Goal: Contribute content

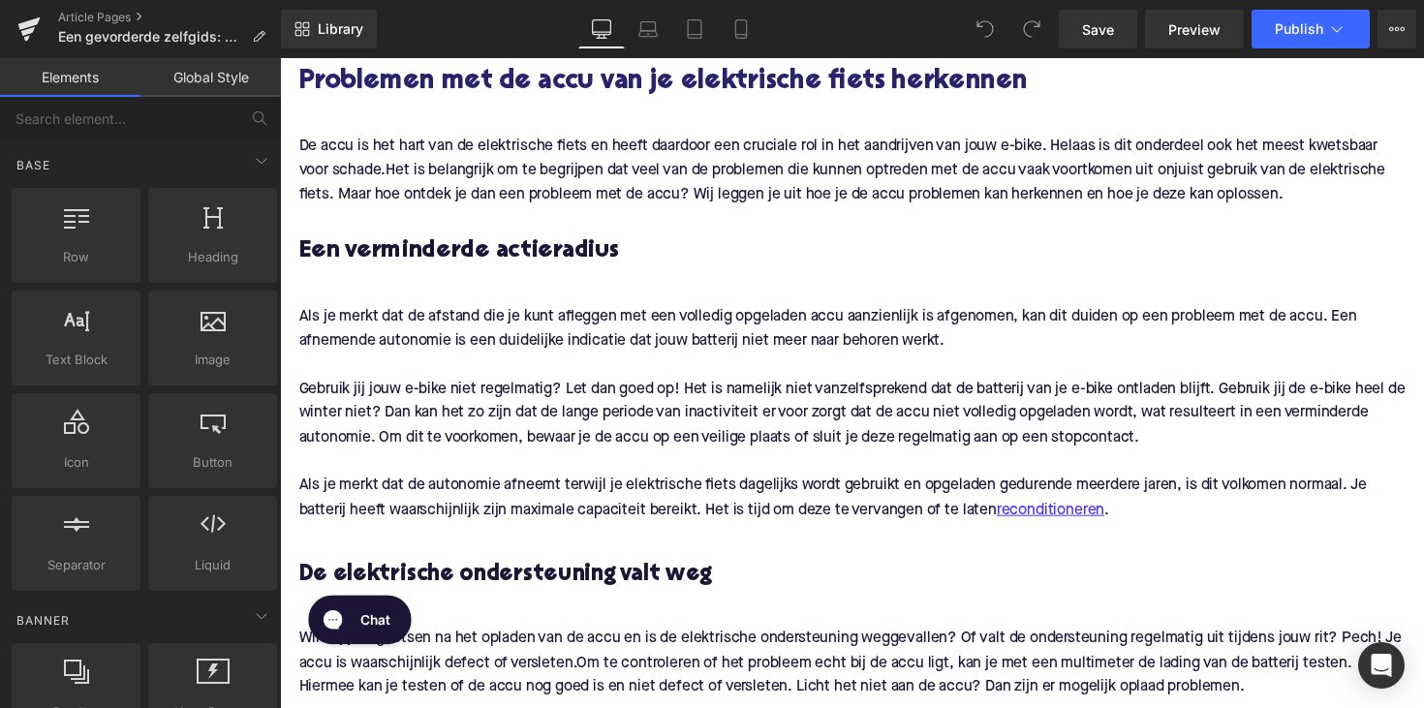
scroll to position [884, 0]
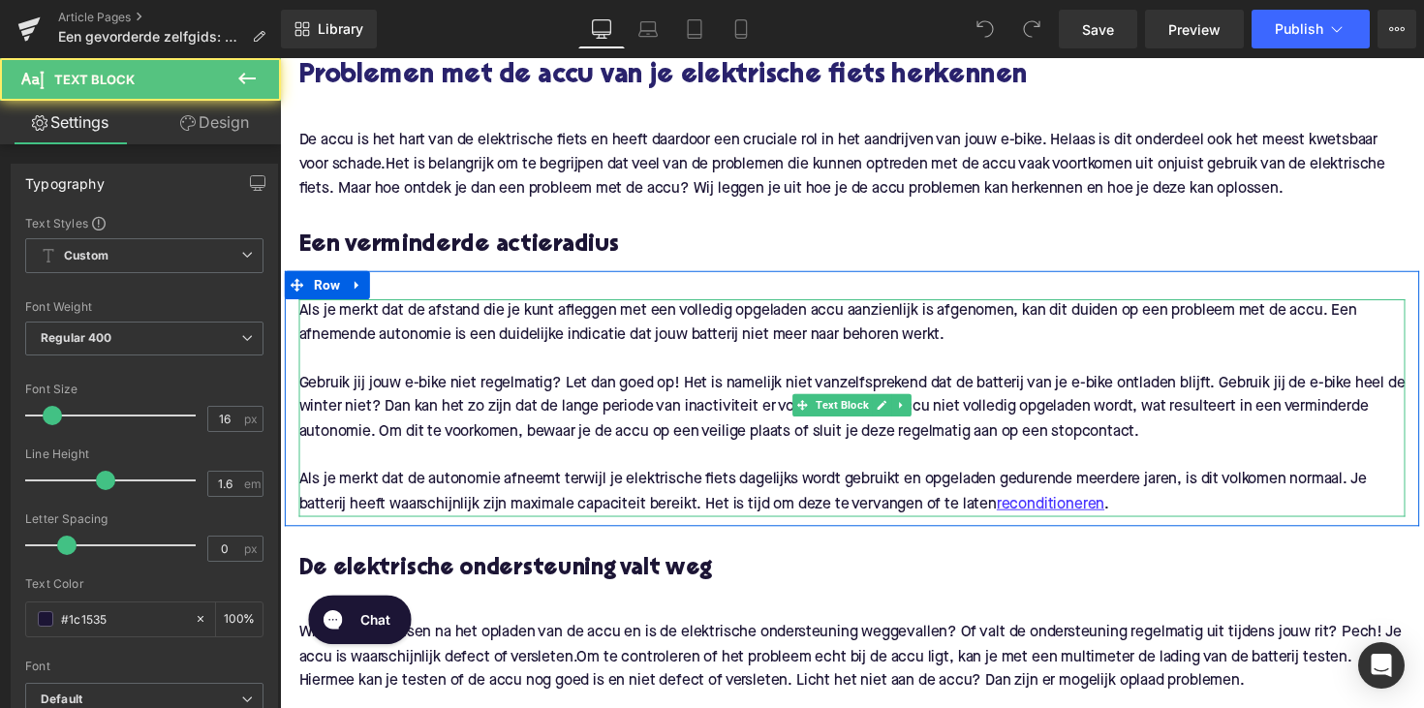
drag, startPoint x: 1037, startPoint y: 488, endPoint x: 1167, endPoint y: 110, distance: 399.5
click at [1037, 488] on div "Als je merkt dat de autonomie afneemt terwijl je elektrische fiets dagelijks wo…" at bounding box center [866, 503] width 1134 height 49
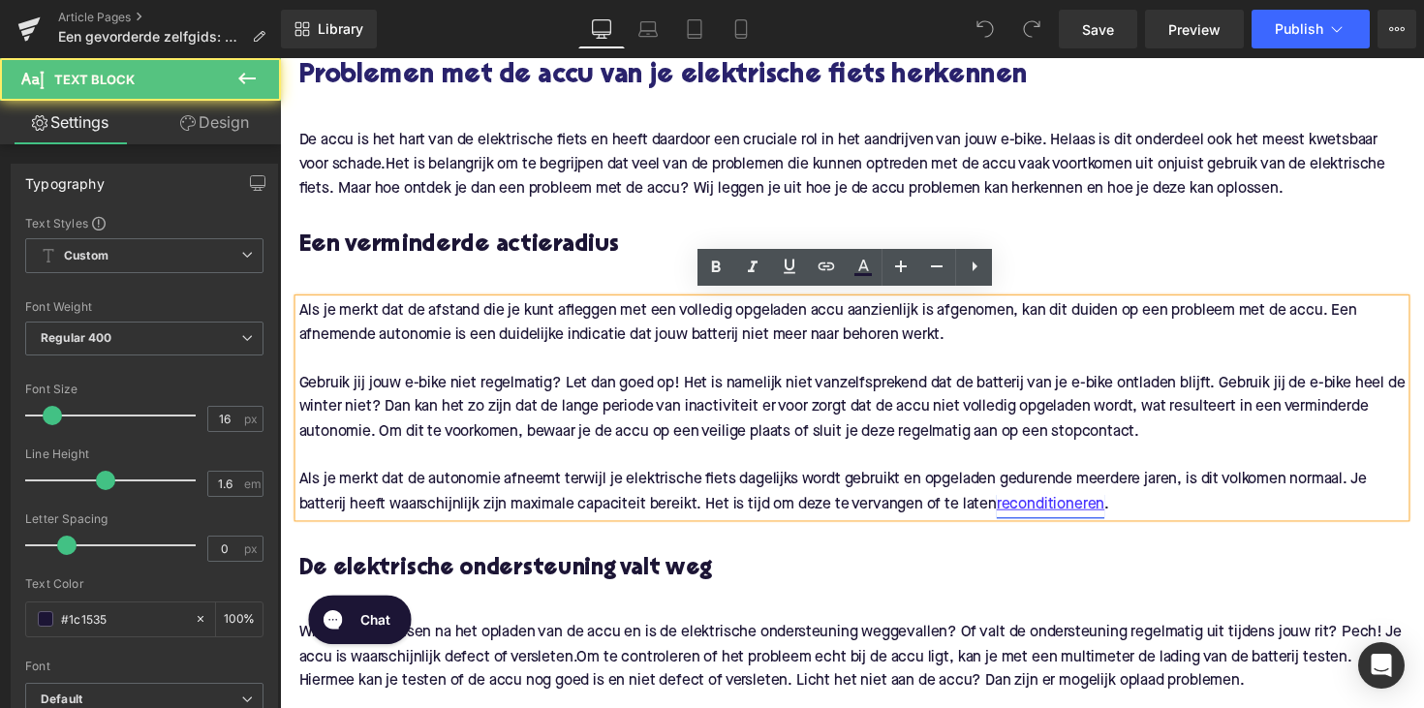
click at [1036, 509] on link "reconditioneren" at bounding box center [1069, 516] width 110 height 25
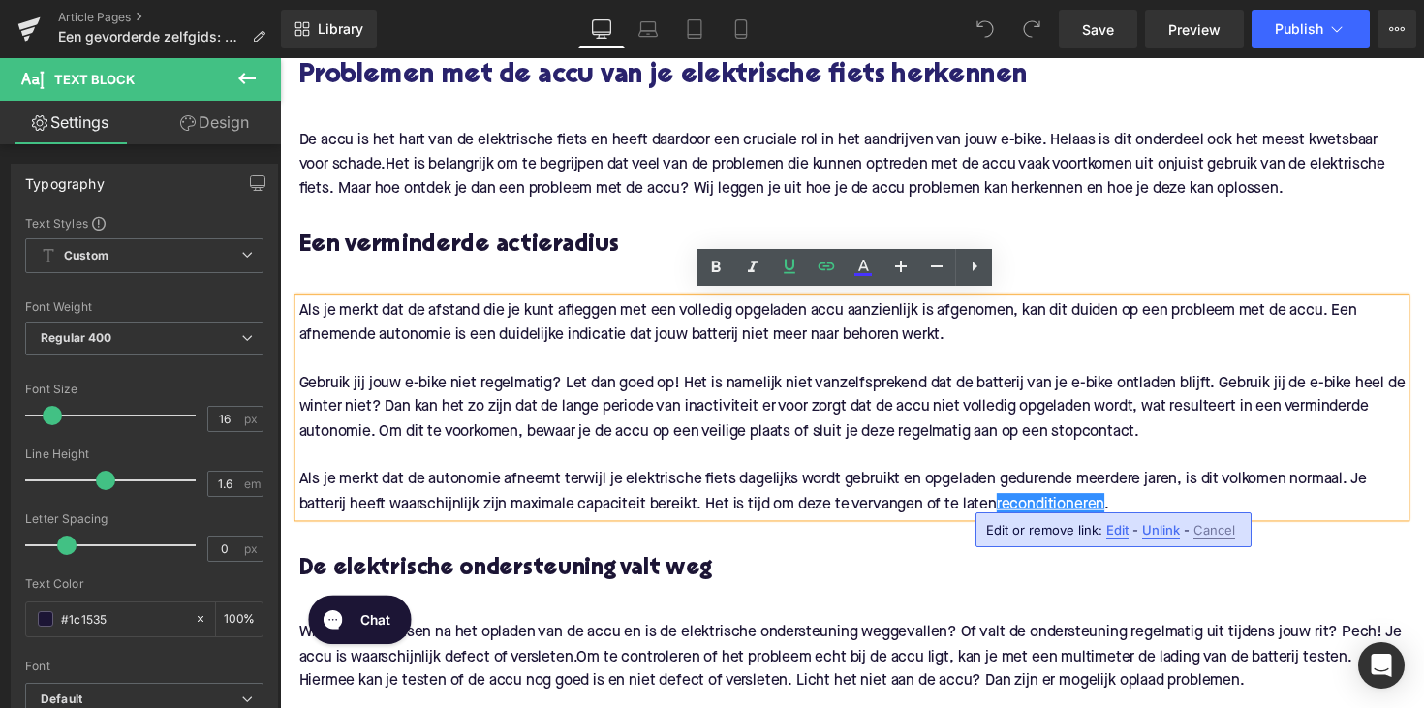
click at [1149, 531] on span "Unlink" at bounding box center [1161, 530] width 38 height 16
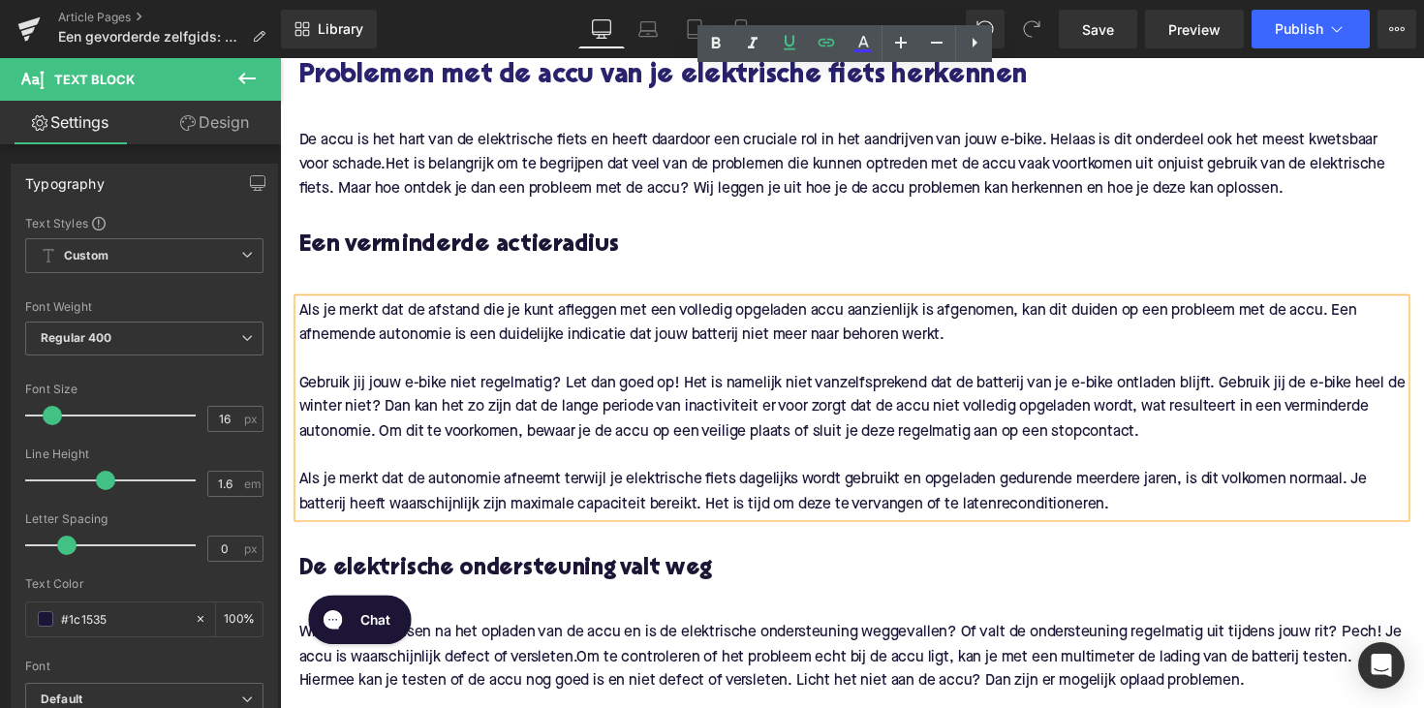
scroll to position [1485, 0]
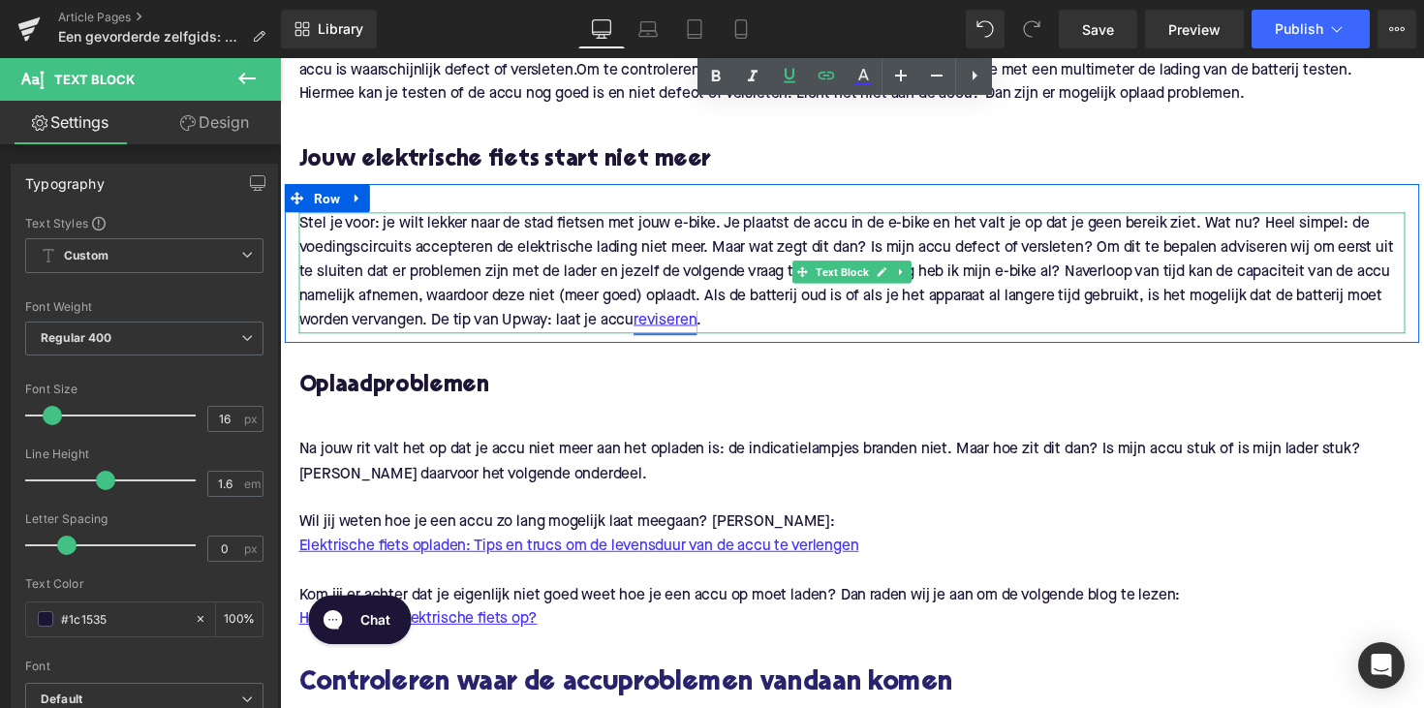
click at [666, 315] on link "reviseren" at bounding box center [674, 327] width 65 height 25
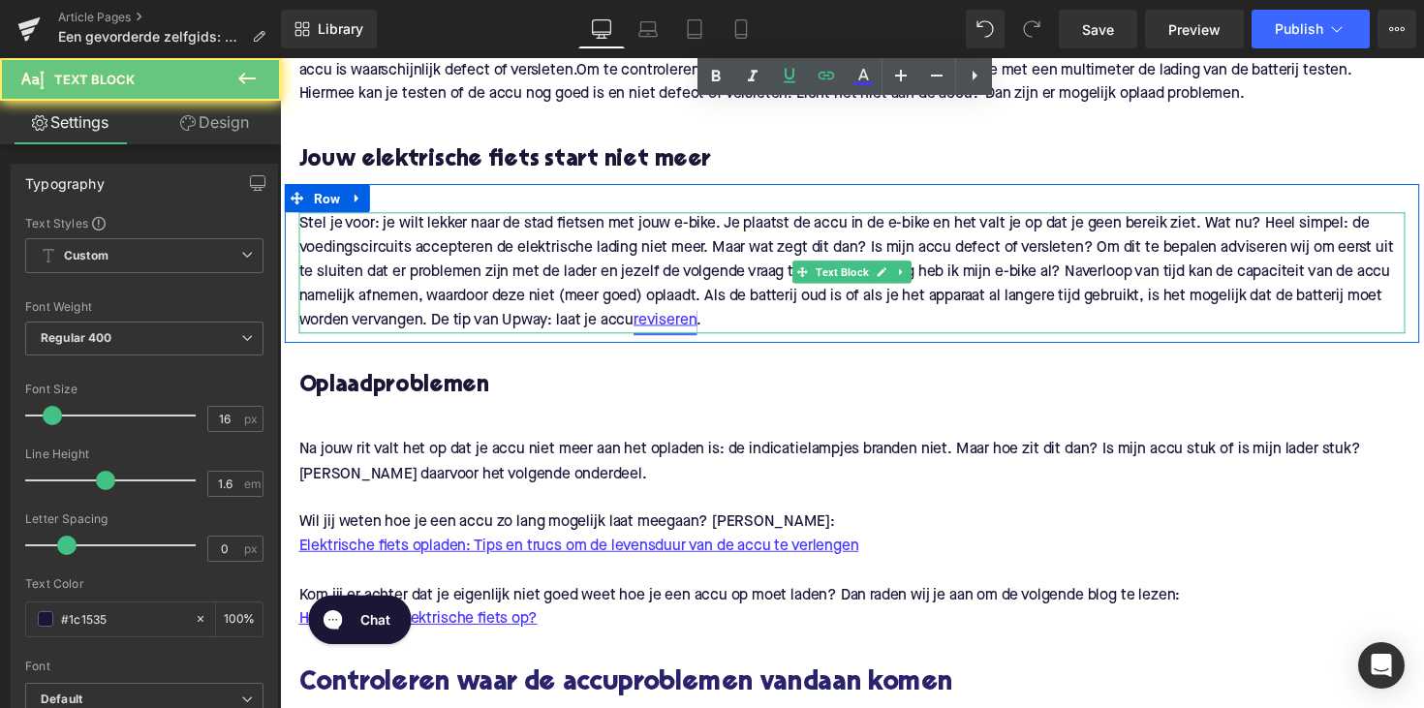
click at [679, 316] on link "reviseren" at bounding box center [674, 327] width 65 height 25
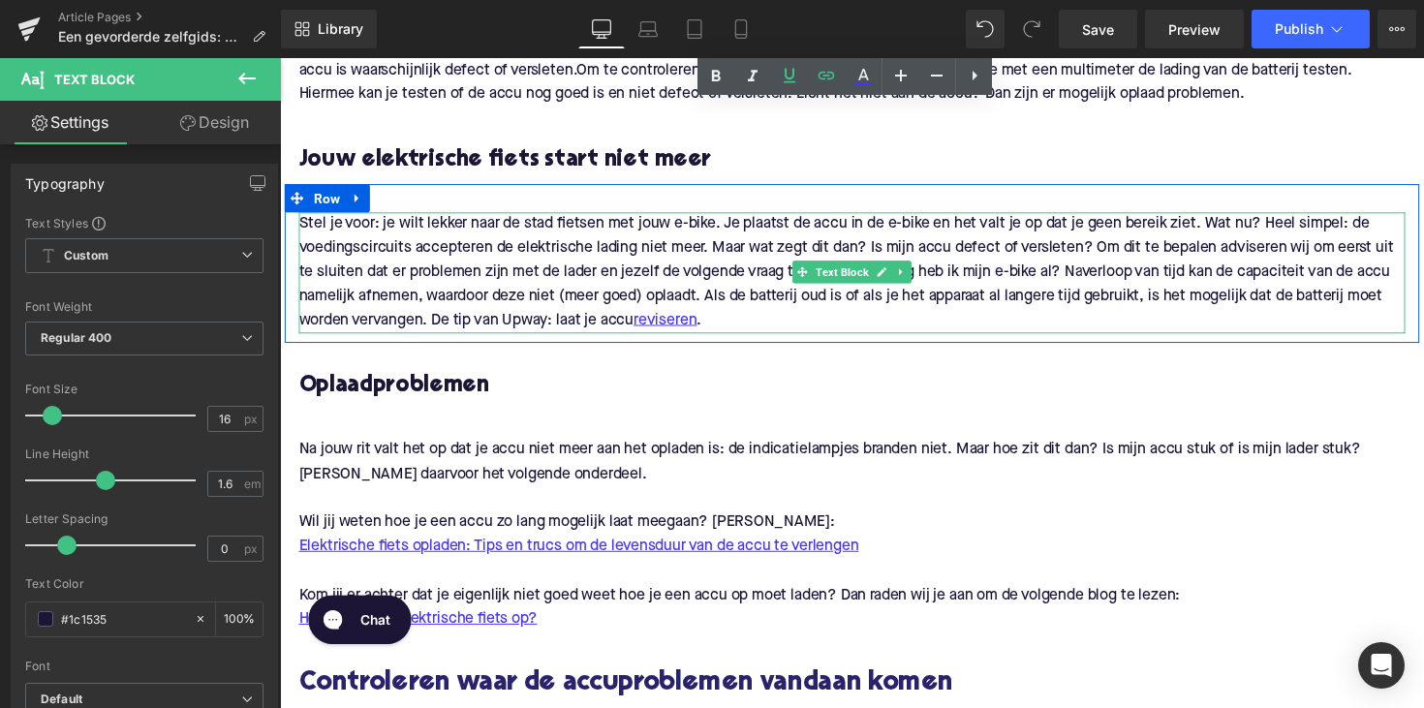
click at [708, 277] on span "verloop van tijd kan de capaciteit van de accu namelijk afnemen, waardoor deze …" at bounding box center [858, 301] width 1118 height 65
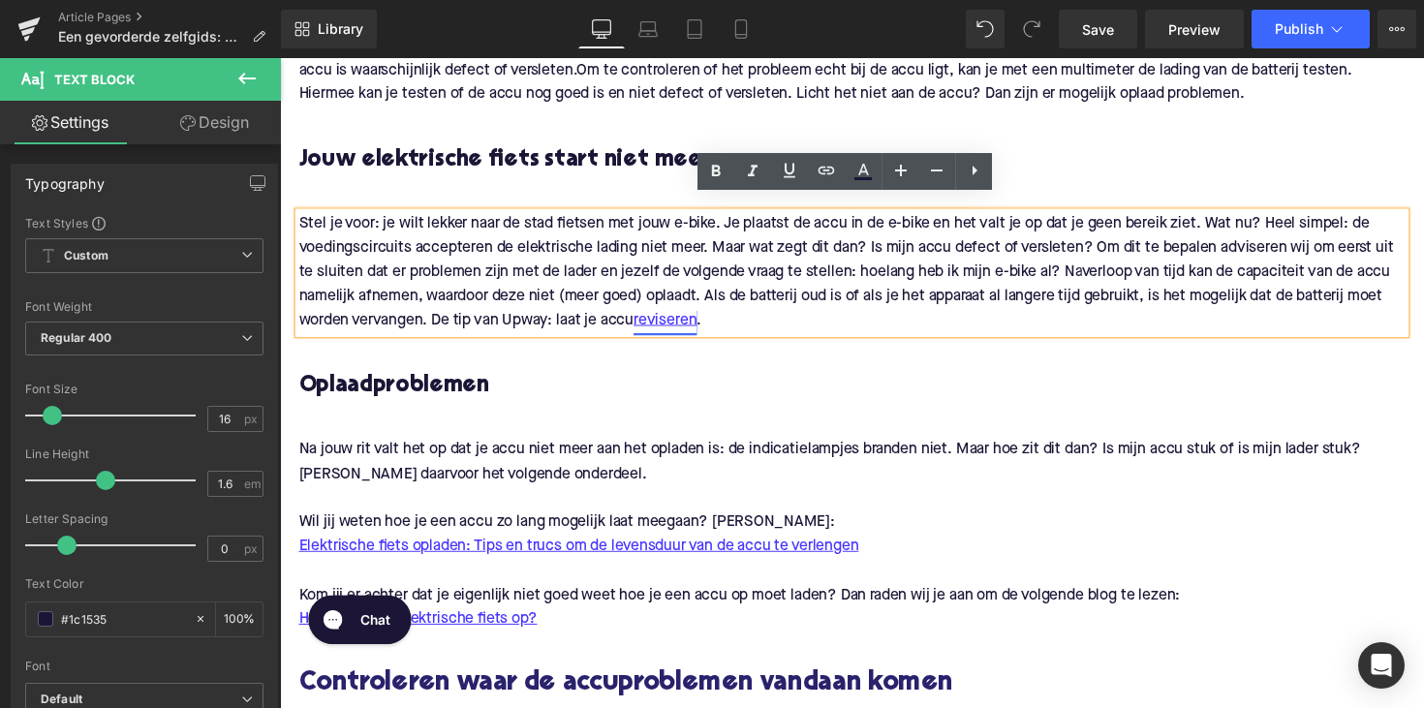
click at [698, 315] on link "reviseren" at bounding box center [674, 327] width 65 height 25
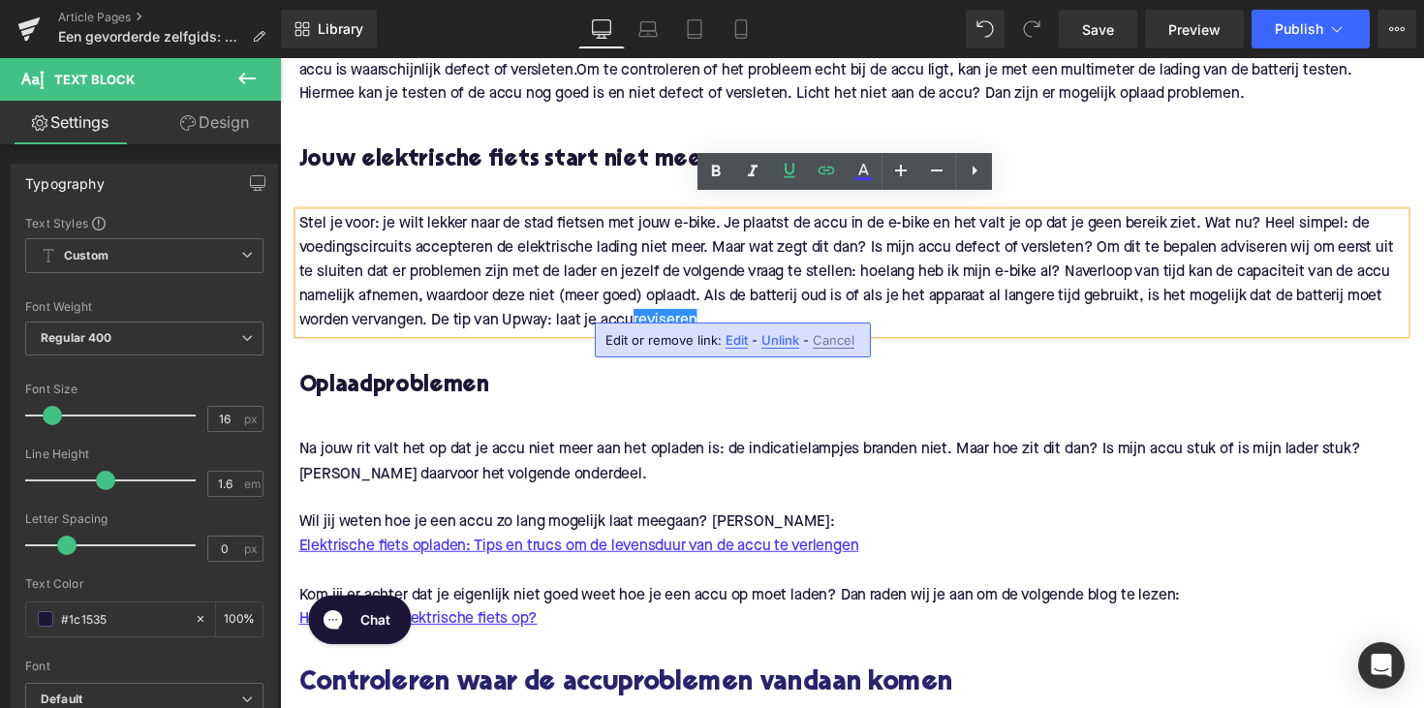
click at [768, 340] on span "Unlink" at bounding box center [781, 340] width 38 height 16
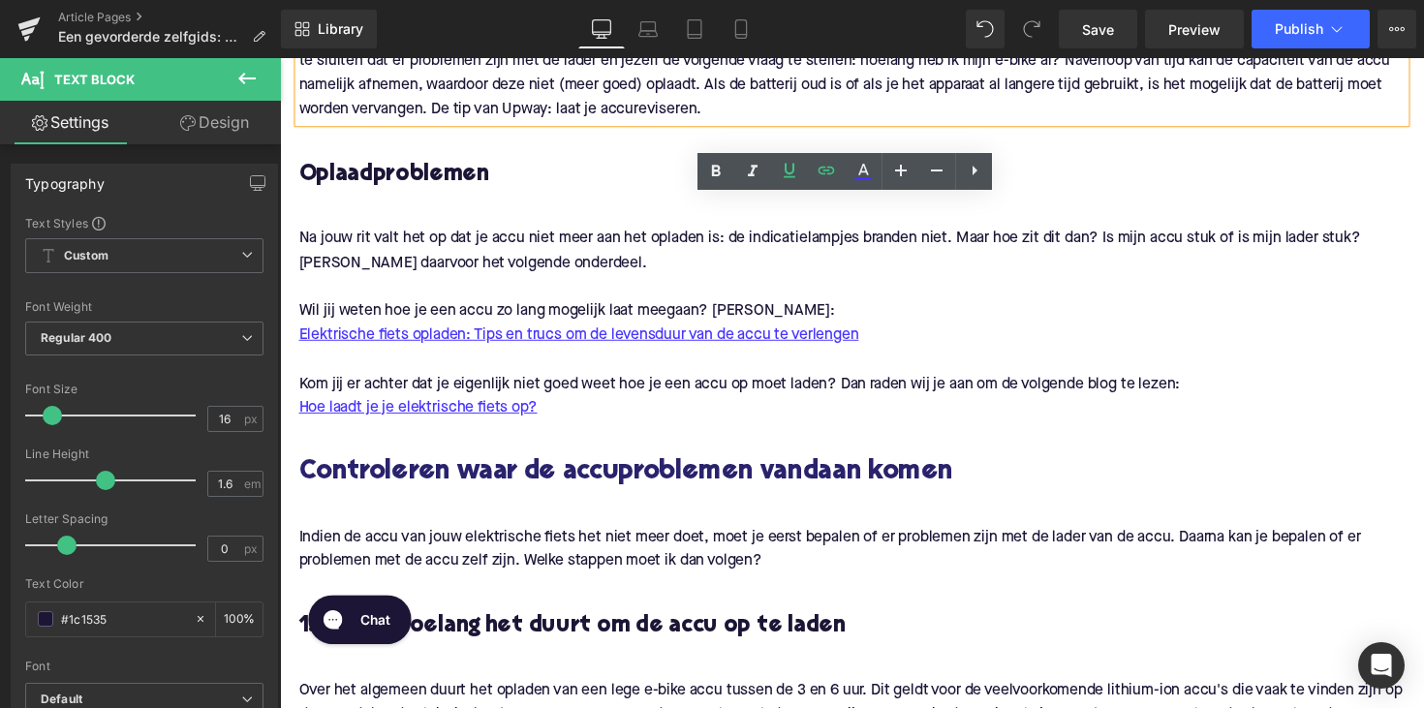
scroll to position [1933, 0]
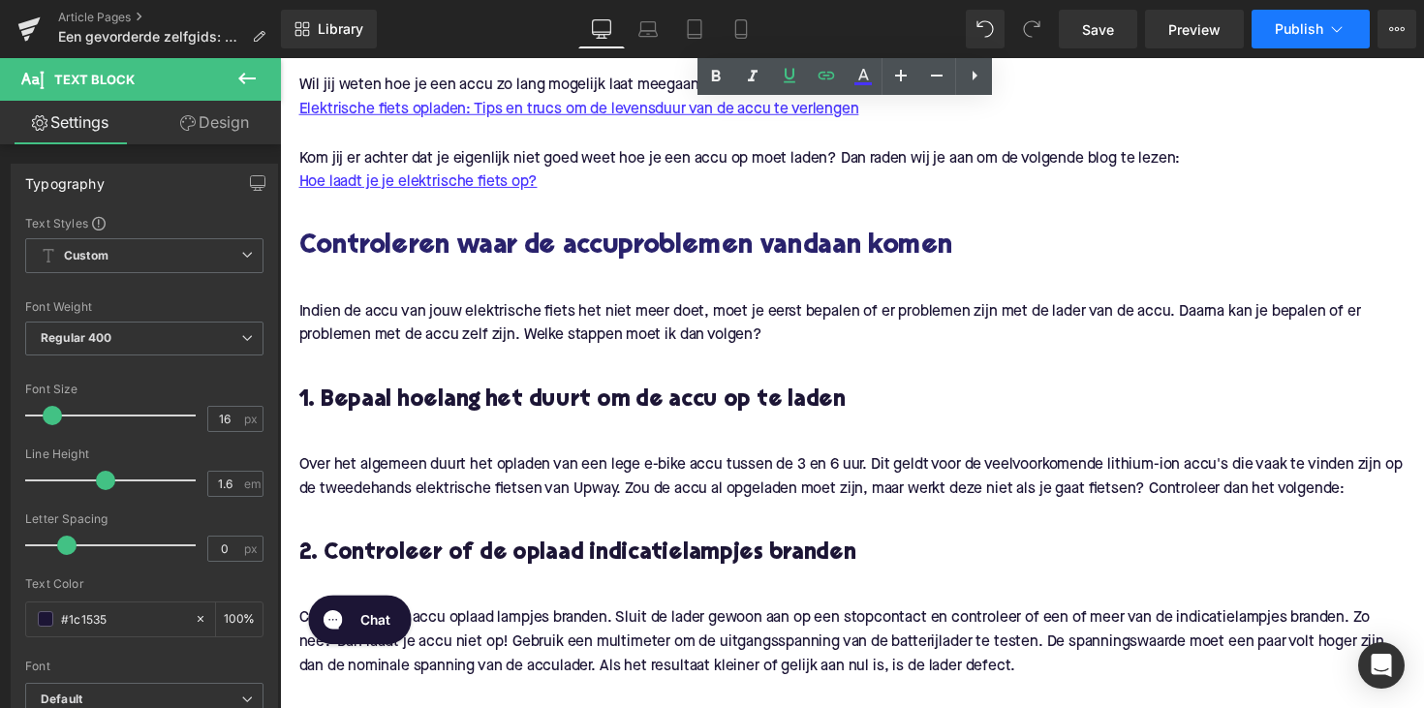
click at [1300, 28] on span "Publish" at bounding box center [1299, 29] width 48 height 16
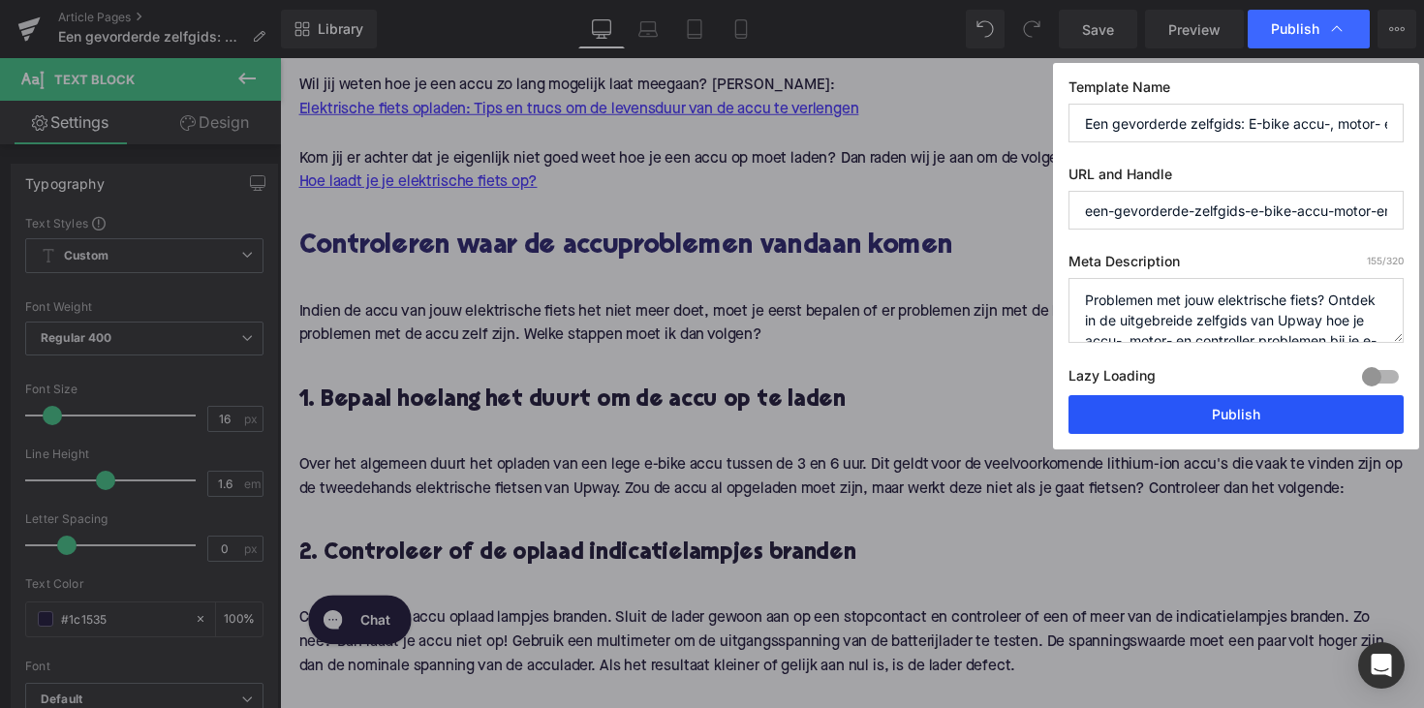
click at [1174, 422] on button "Publish" at bounding box center [1236, 414] width 335 height 39
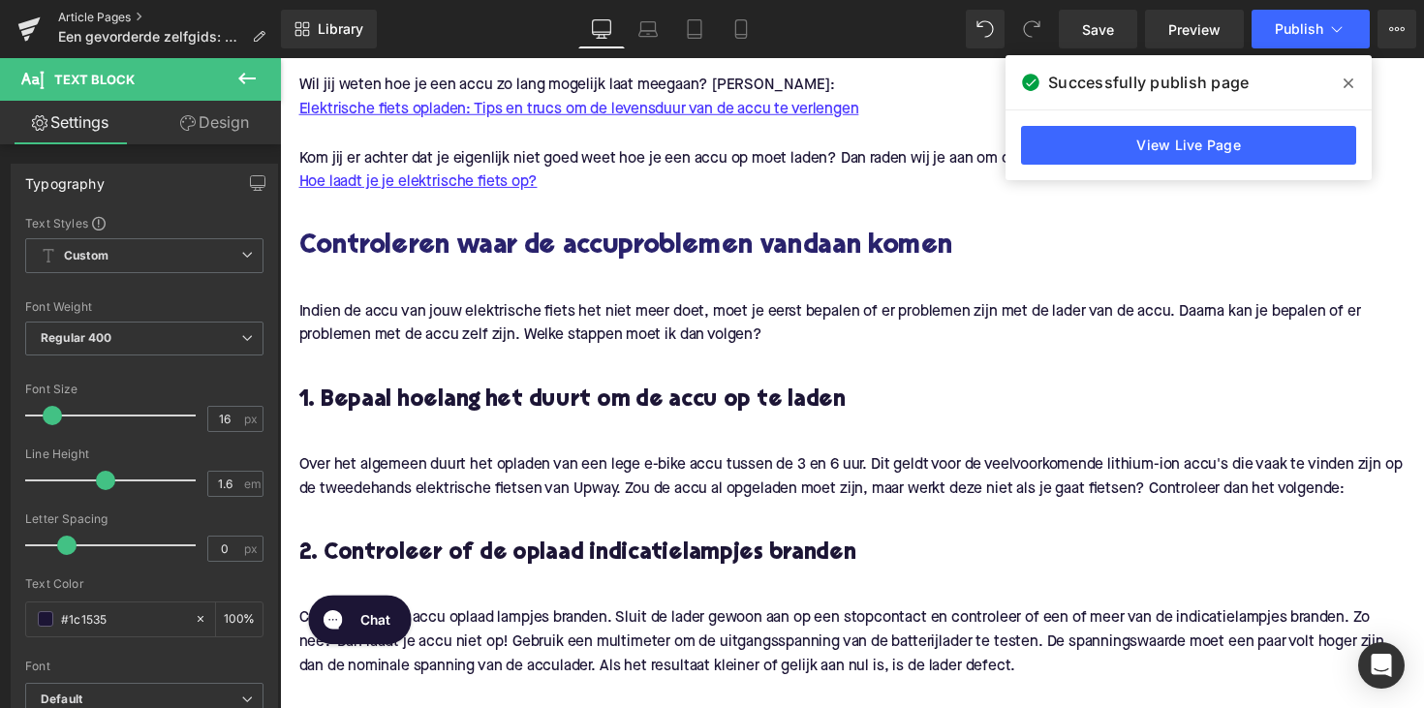
click at [115, 16] on link "Article Pages" at bounding box center [169, 18] width 223 height 16
